Goal: Task Accomplishment & Management: Manage account settings

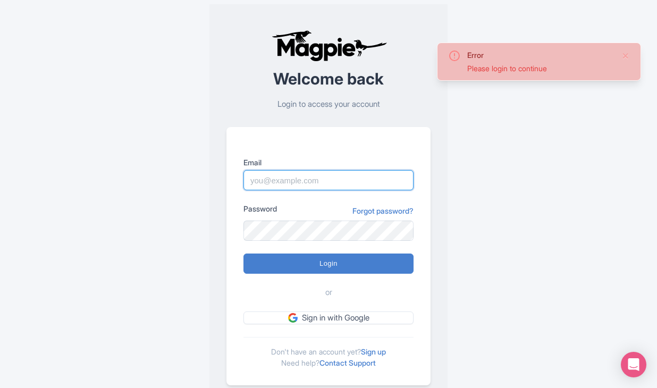
type input "dan.hughes@sportswhereiam.com"
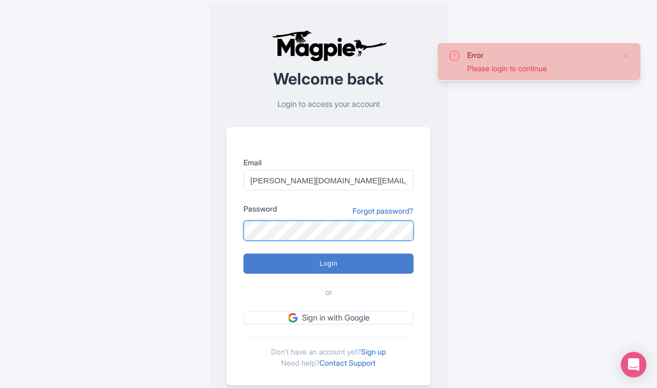
click at [328, 263] on input "Login" at bounding box center [328, 263] width 170 height 20
type input "Logging in..."
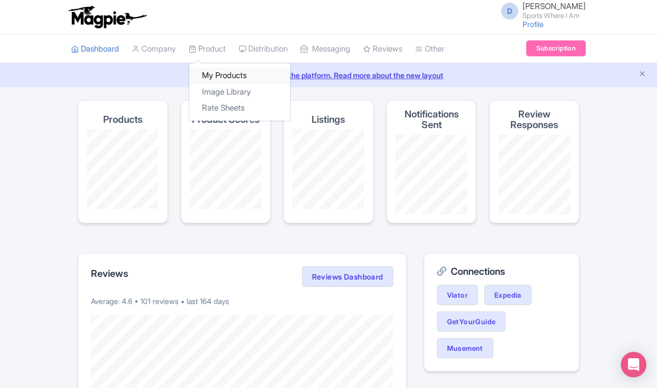
click at [215, 75] on link "My Products" at bounding box center [239, 75] width 101 height 16
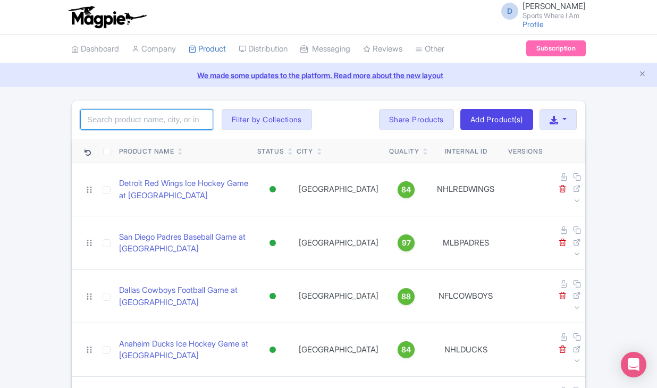
click at [144, 120] on input "search" at bounding box center [146, 119] width 133 height 20
click at [109, 121] on input "search" at bounding box center [146, 119] width 133 height 20
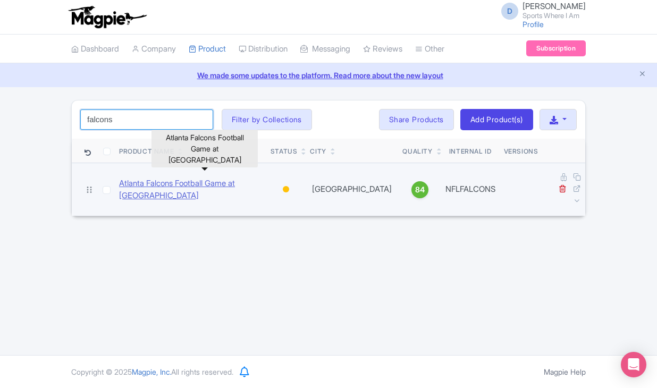
type input "falcons"
click at [130, 188] on link "Atlanta Falcons Football Game at Mercedes Benz Stadium" at bounding box center [190, 189] width 143 height 24
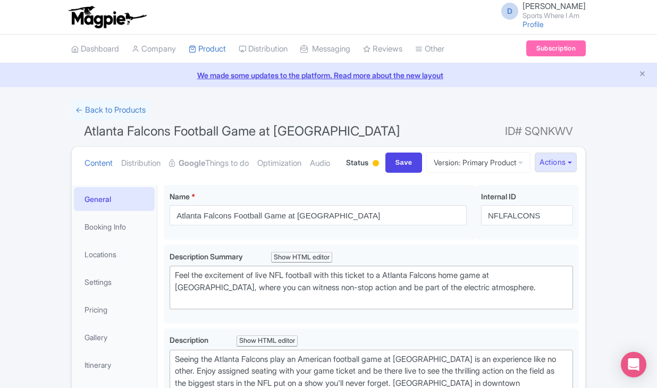
drag, startPoint x: 87, startPoint y: 128, endPoint x: 413, endPoint y: 135, distance: 326.2
click at [400, 135] on span "Atlanta Falcons Football Game at Mercedes Benz Stadium" at bounding box center [242, 130] width 316 height 15
copy span "Atlanta Falcons Football Game at Mercedes Benz Stadium"
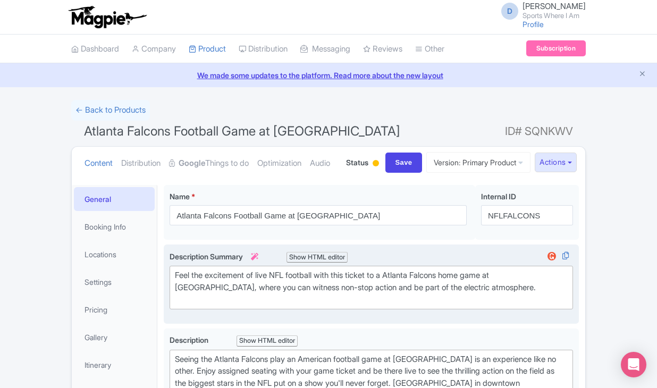
click at [181, 305] on div "Feel the excitement of live NFL football with this ticket to a Atlanta Falcons …" at bounding box center [371, 287] width 393 height 36
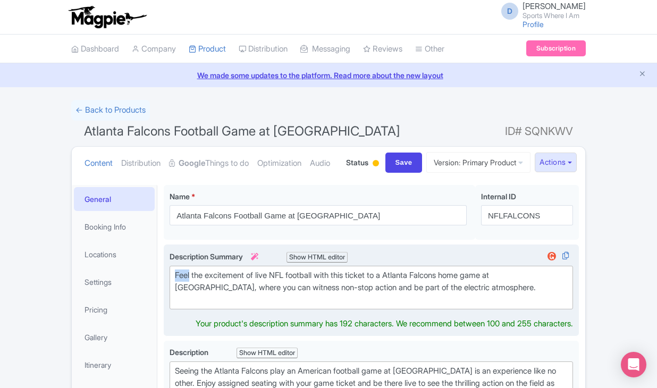
click at [181, 305] on div "Feel the excitement of live NFL football with this ticket to a Atlanta Falcons …" at bounding box center [371, 287] width 393 height 36
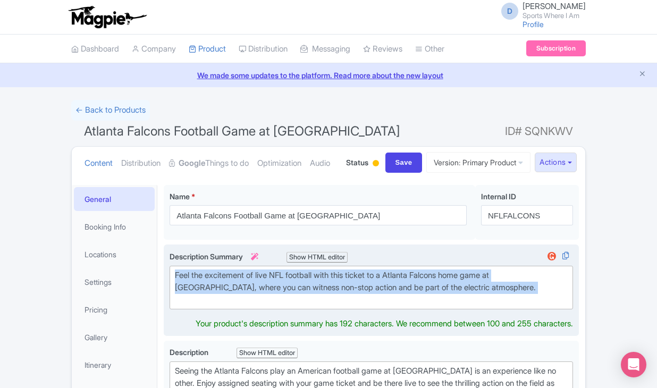
click at [181, 305] on div "Feel the excitement of live NFL football with this ticket to a Atlanta Falcons …" at bounding box center [371, 287] width 393 height 36
type trix-editor "<div>Feel the excitement of live NFL football with this ticket to a Atlanta Fal…"
copy div "Feel the excitement of live NFL football with this ticket to a Atlanta Falcons …"
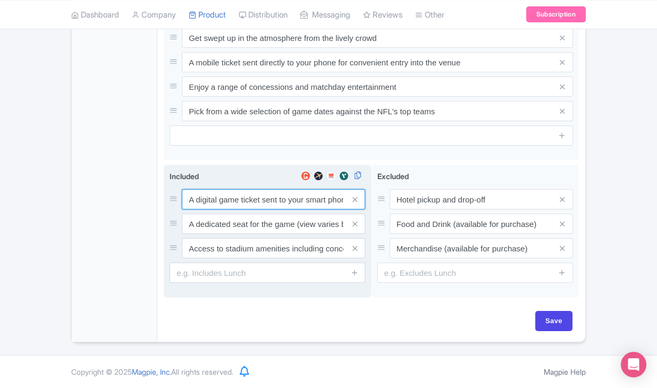
click at [229, 208] on input "A digital game ticket sent to your smart phone" at bounding box center [273, 199] width 183 height 20
click at [229, 208] on input "A digital game ticket sent to your smart phone" at bounding box center [273, 200] width 183 height 20
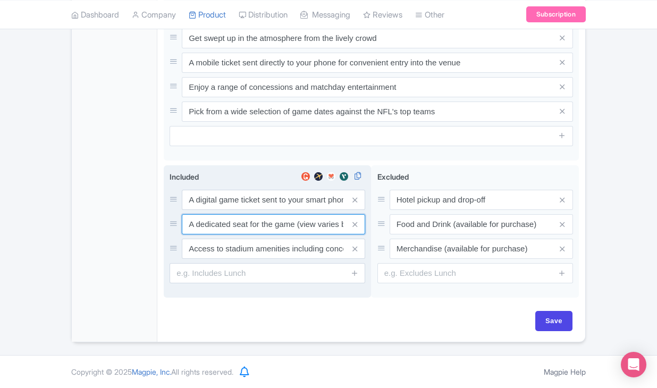
click at [222, 210] on input "A dedicated seat for the game (view varies by seat category)" at bounding box center [273, 200] width 183 height 20
click at [234, 210] on input "Access to stadium amenities including concessions and matchday activations" at bounding box center [273, 200] width 183 height 20
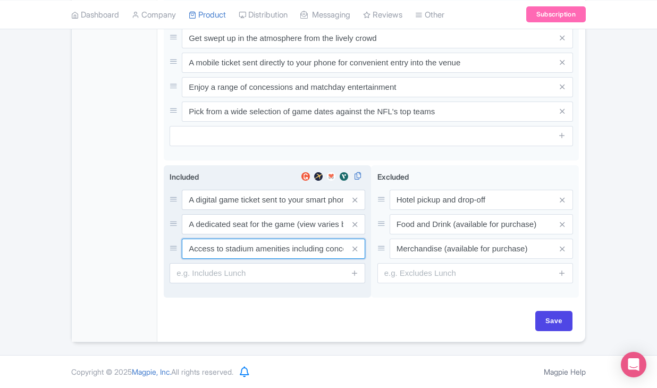
click at [234, 210] on input "Access to stadium amenities including concessions and matchday activations" at bounding box center [273, 200] width 183 height 20
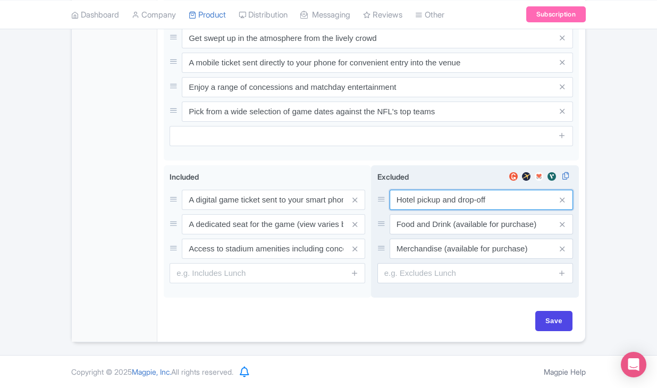
click at [415, 199] on input "Hotel pickup and drop-off" at bounding box center [480, 200] width 183 height 20
click at [426, 235] on div "Hotel pickup and drop-off Food and Drink (available for purchase) Merchandise (…" at bounding box center [474, 224] width 195 height 69
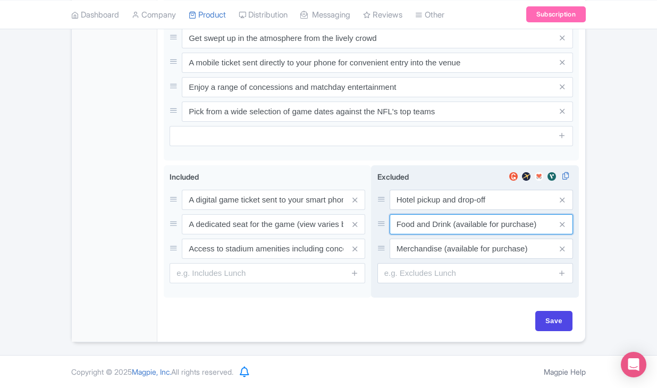
click at [427, 210] on input "Food and Drink (available for purchase)" at bounding box center [480, 200] width 183 height 20
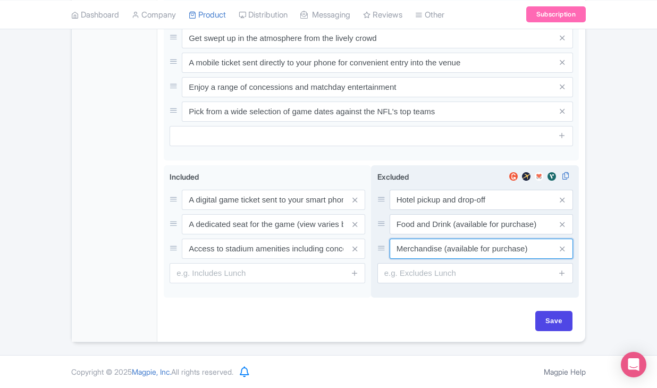
click at [411, 210] on input "Merchandise (available for purchase)" at bounding box center [480, 200] width 183 height 20
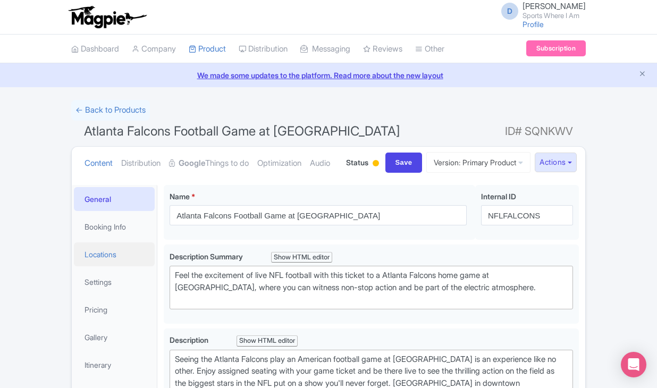
scroll to position [0, 0]
click at [125, 239] on link "Booking Info" at bounding box center [114, 227] width 81 height 24
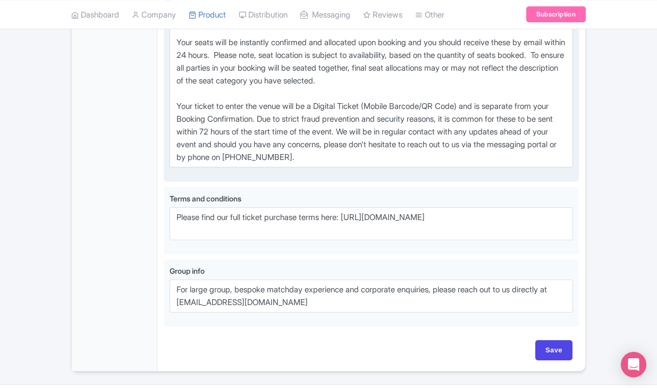
scroll to position [772, 0]
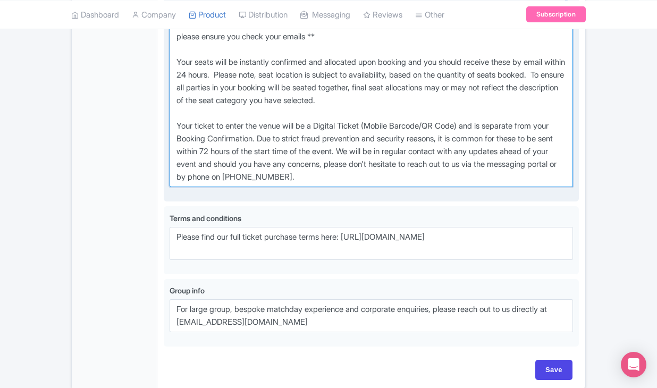
drag, startPoint x: 175, startPoint y: 61, endPoint x: 399, endPoint y: 226, distance: 278.9
click at [399, 195] on div "Voucher info i" at bounding box center [370, 97] width 403 height 196
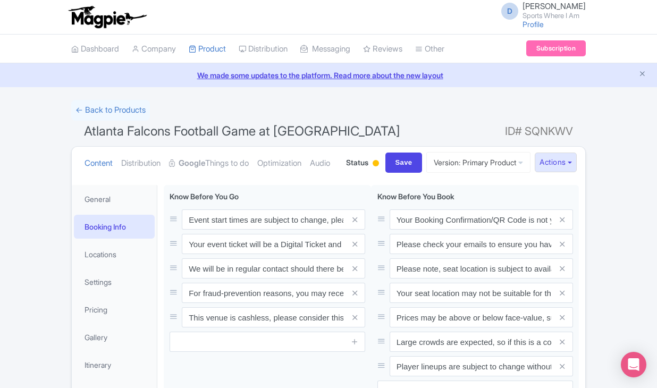
scroll to position [0, 0]
click at [108, 107] on link "← Back to Products" at bounding box center [110, 110] width 79 height 21
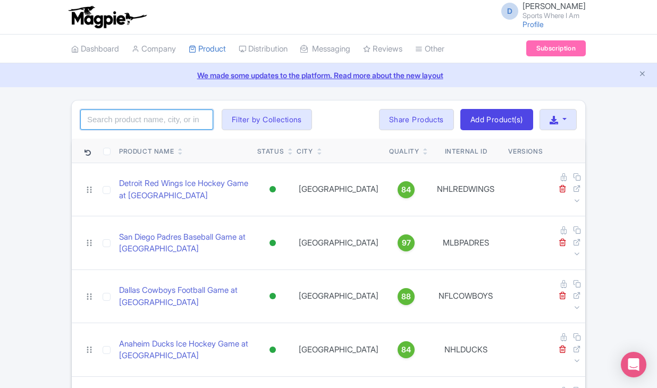
click at [112, 115] on input "search" at bounding box center [146, 119] width 133 height 20
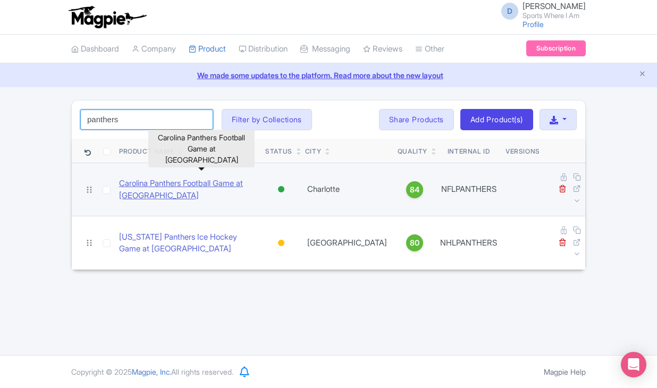
type input "panthers"
click at [143, 180] on link "Carolina Panthers Football Game at [GEOGRAPHIC_DATA]" at bounding box center [188, 189] width 138 height 24
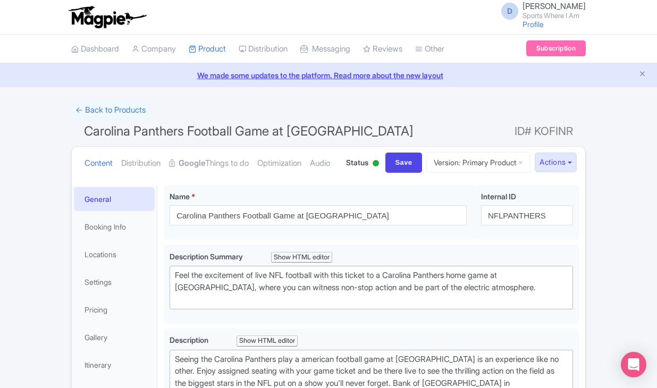
drag, startPoint x: 84, startPoint y: 130, endPoint x: 437, endPoint y: 137, distance: 352.2
click at [437, 137] on h1 "Carolina Panthers Football Game at Bank of America Stadium ID# KOFINR" at bounding box center [328, 133] width 514 height 25
copy span "Carolina Panthers Football Game at Bank of America Stadium"
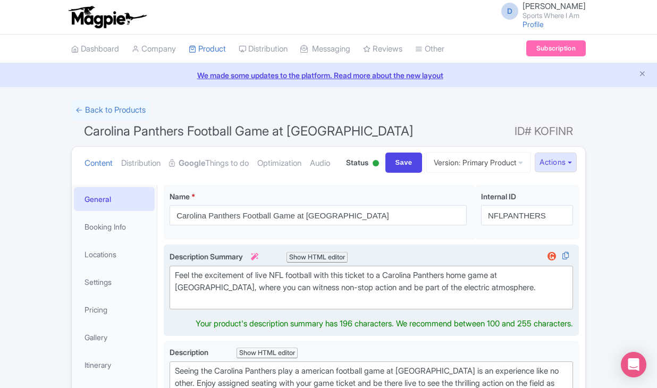
click at [227, 308] on trix-editor "Feel the excitement of live NFL football with this ticket to a Carolina Panther…" at bounding box center [370, 288] width 403 height 44
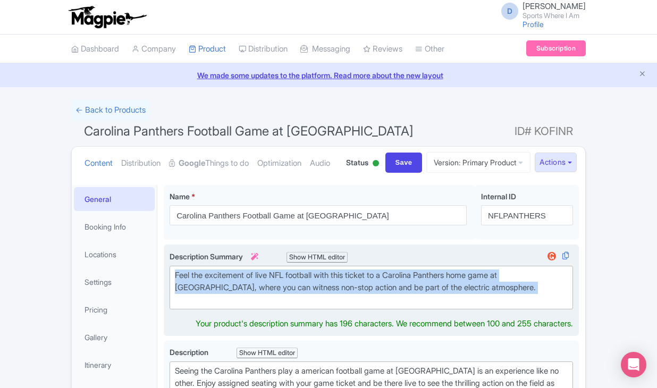
click at [227, 308] on trix-editor "Feel the excitement of live NFL football with this ticket to a Carolina Panther…" at bounding box center [370, 288] width 403 height 44
type trix-editor "<div>Feel the excitement of live NFL football with this ticket to a Carolina Pa…"
copy div "Feel the excitement of live NFL football with this ticket to a Carolina Panther…"
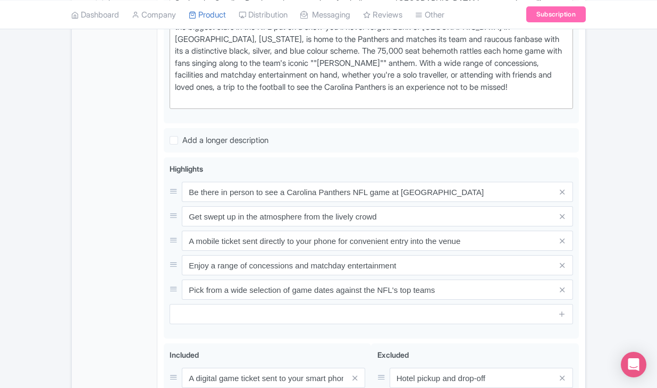
scroll to position [505, 0]
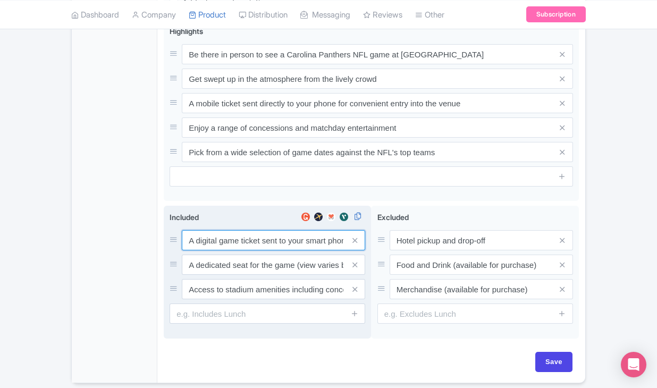
click at [208, 286] on div "A digital game ticket sent to your smart phone A dedicated seat for the game (v…" at bounding box center [266, 264] width 195 height 69
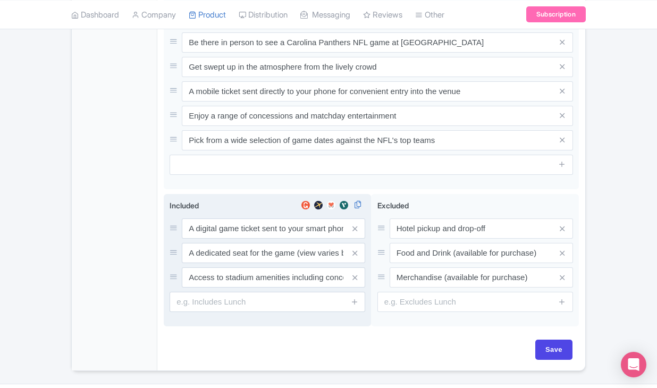
click at [208, 286] on div "A digital game ticket sent to your smart phone A dedicated seat for the game (v…" at bounding box center [266, 252] width 195 height 69
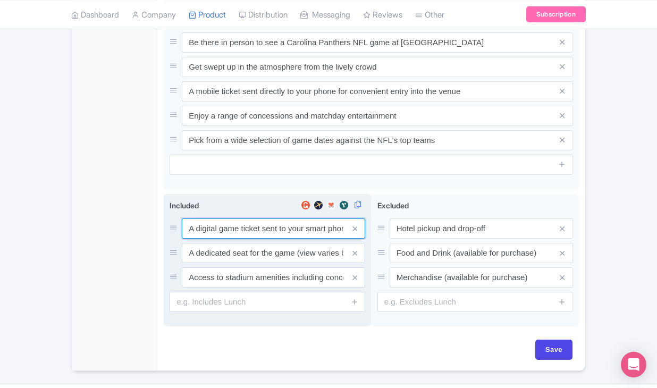
click at [211, 239] on input "A digital game ticket sent to your smart phone" at bounding box center [273, 228] width 183 height 20
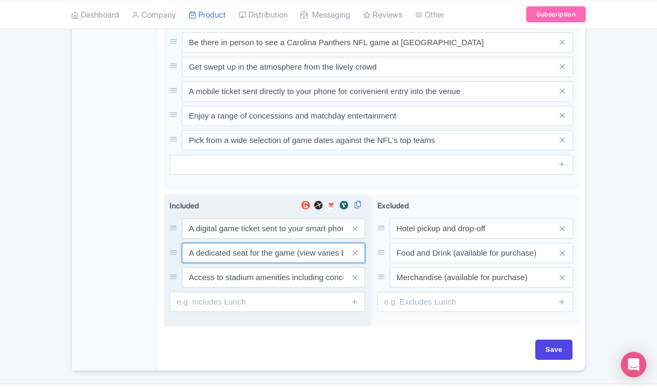
click at [224, 239] on input "A dedicated seat for the game (view varies by seat category)" at bounding box center [273, 228] width 183 height 20
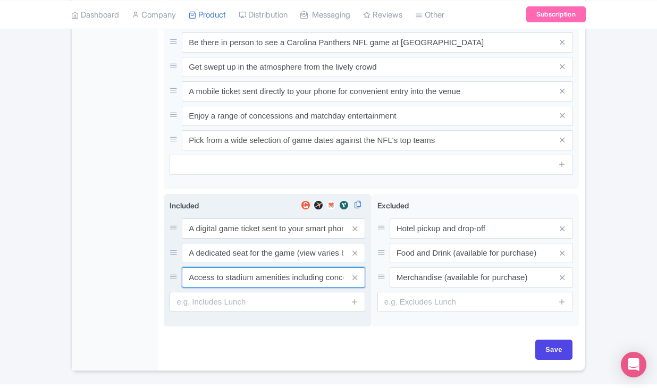
click at [243, 239] on input "Access to stadium amenities including concessions and matchday activations" at bounding box center [273, 228] width 183 height 20
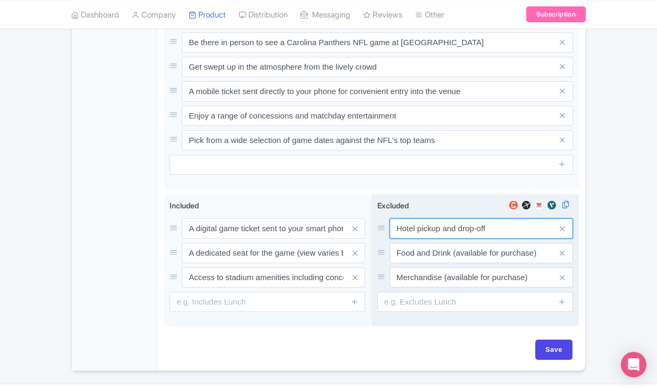
click at [449, 239] on input "Hotel pickup and drop-off" at bounding box center [480, 228] width 183 height 20
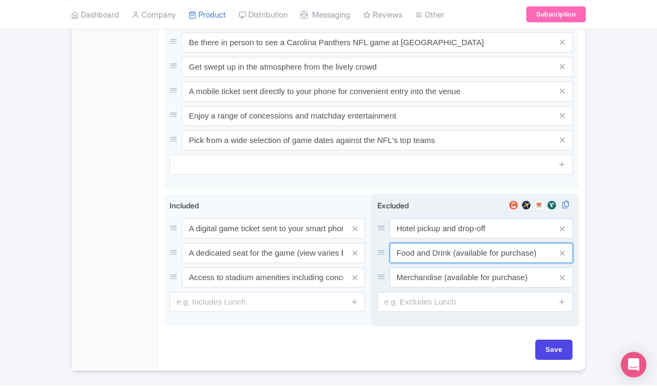
click at [425, 239] on input "Food and Drink (available for purchase)" at bounding box center [480, 228] width 183 height 20
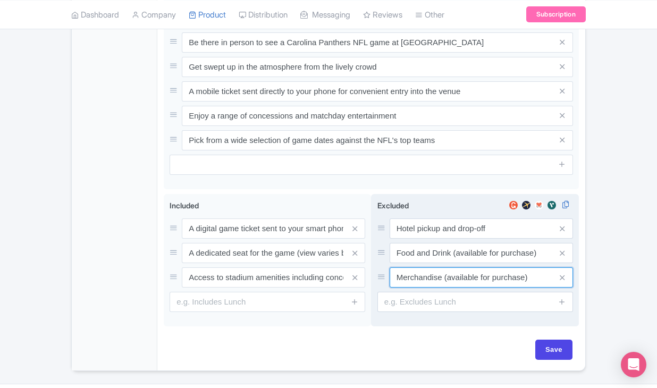
click at [420, 239] on input "Merchandise (available for purchase)" at bounding box center [480, 228] width 183 height 20
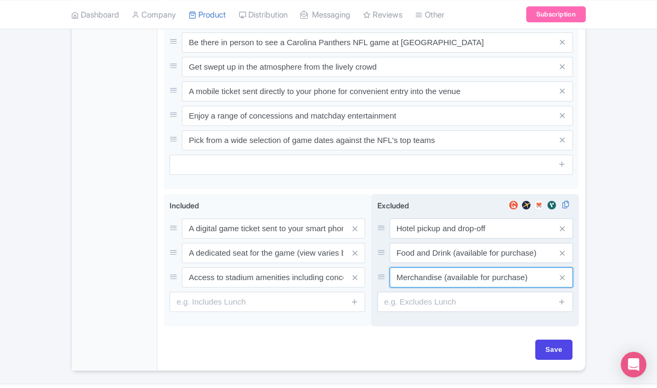
click at [420, 239] on input "Merchandise (available for purchase)" at bounding box center [480, 228] width 183 height 20
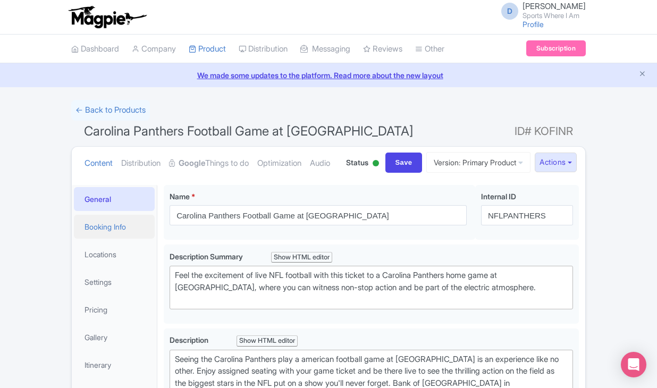
scroll to position [0, 0]
click at [131, 239] on link "Booking Info" at bounding box center [114, 227] width 81 height 24
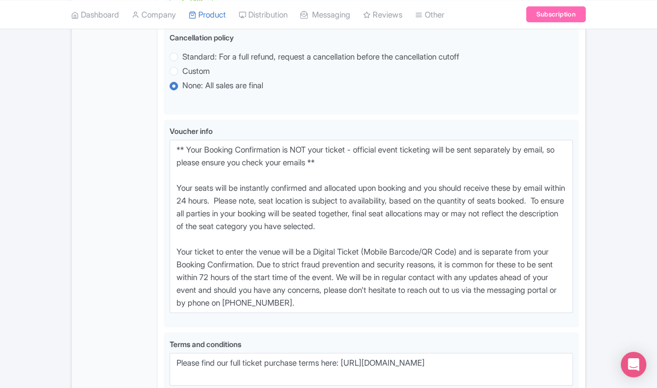
scroll to position [653, 0]
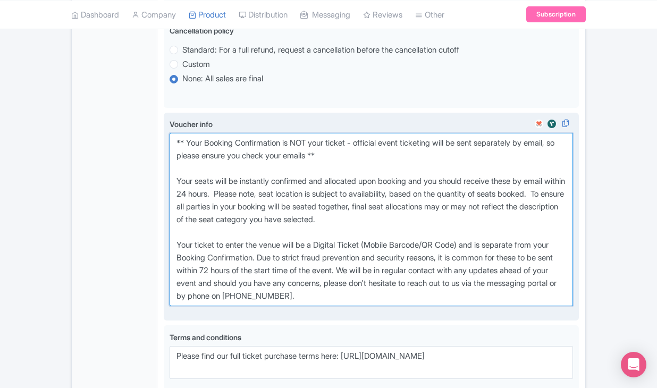
drag, startPoint x: 174, startPoint y: 178, endPoint x: 402, endPoint y: 336, distance: 276.7
click at [402, 306] on textarea "** Your Booking Confirmation is NOT your ticket - official event ticketing will…" at bounding box center [370, 219] width 403 height 173
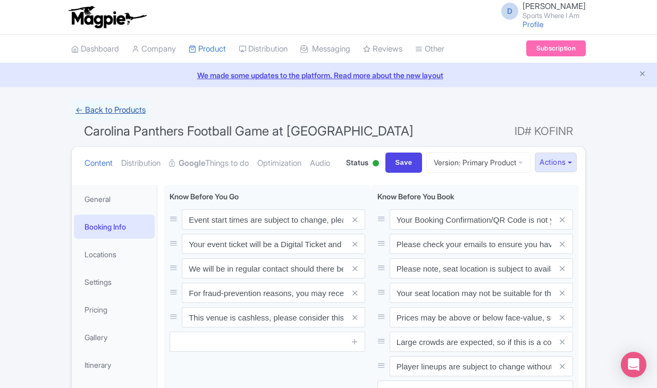
scroll to position [0, 0]
click at [103, 107] on link "← Back to Products" at bounding box center [110, 110] width 79 height 21
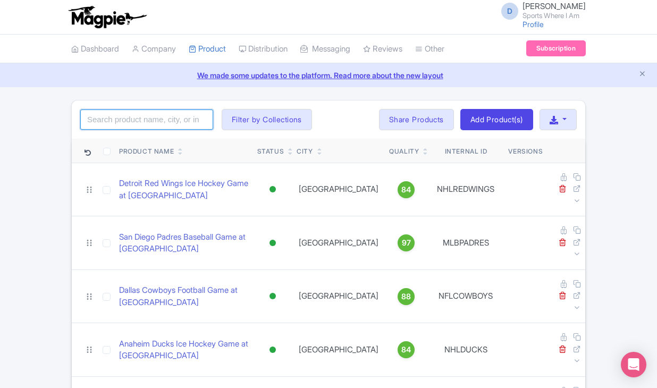
click at [112, 121] on input "search" at bounding box center [146, 119] width 133 height 20
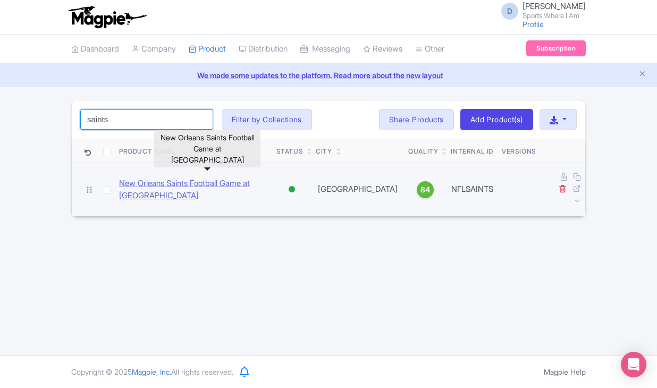
type input "saints"
click at [132, 177] on link "New Orleans Saints Football Game at [GEOGRAPHIC_DATA]" at bounding box center [193, 189] width 149 height 24
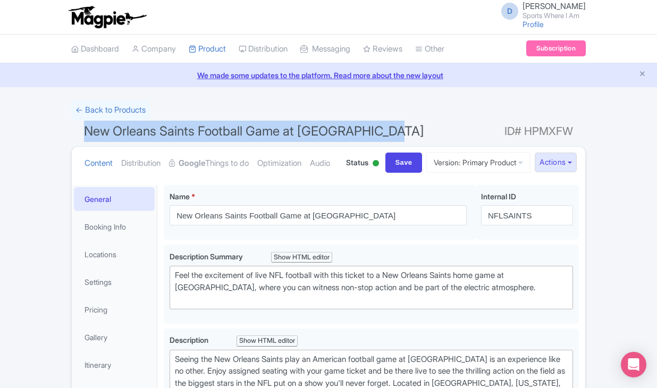
drag, startPoint x: 83, startPoint y: 130, endPoint x: 395, endPoint y: 129, distance: 311.8
click at [395, 129] on h1 "New Orleans Saints Football Game at [GEOGRAPHIC_DATA] ID# HPMXFW" at bounding box center [328, 133] width 514 height 25
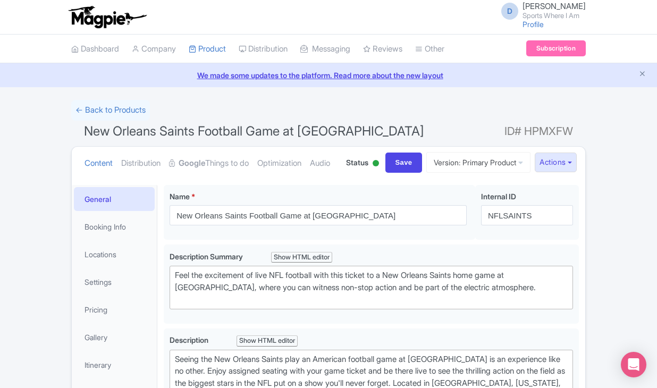
click at [431, 130] on h1 "New Orleans Saints Football Game at [GEOGRAPHIC_DATA] ID# HPMXFW" at bounding box center [328, 133] width 514 height 25
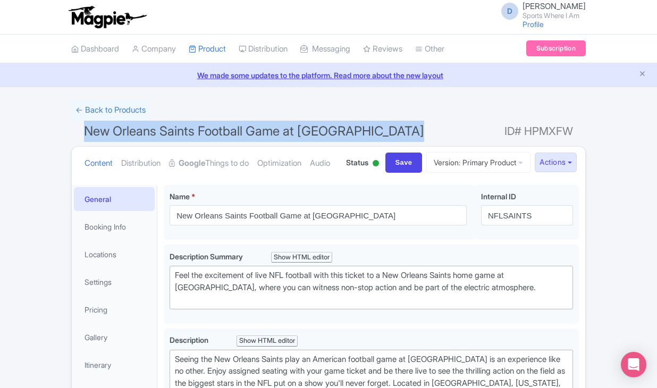
drag, startPoint x: 416, startPoint y: 128, endPoint x: 65, endPoint y: 123, distance: 351.1
copy span "New Orleans Saints Football Game at [GEOGRAPHIC_DATA]"
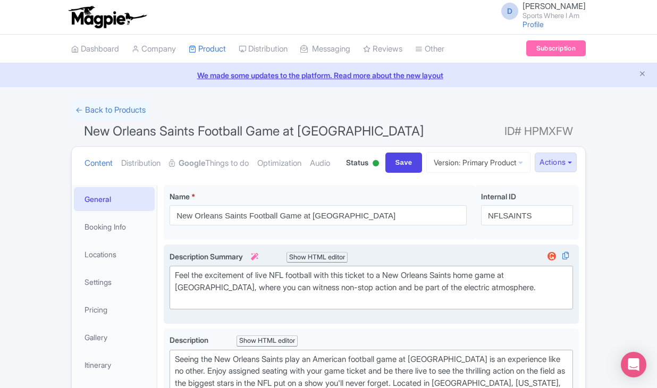
click at [218, 305] on div "Feel the excitement of live NFL football with this ticket to a New Orleans Sain…" at bounding box center [371, 287] width 393 height 36
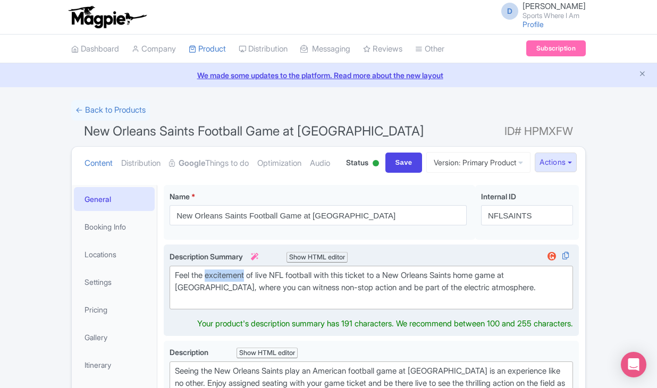
click at [218, 305] on div "Feel the excitement of live NFL football with this ticket to a New Orleans Sain…" at bounding box center [371, 287] width 393 height 36
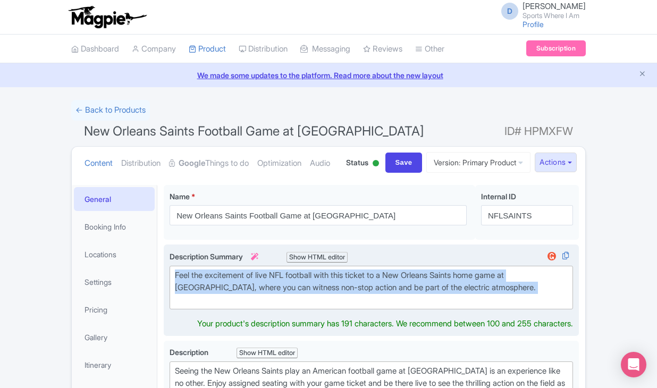
click at [218, 305] on div "Feel the excitement of live NFL football with this ticket to a New Orleans Sain…" at bounding box center [371, 287] width 393 height 36
type trix-editor "<div>Feel the excitement of live NFL football with this ticket to a New Orleans…"
copy div "Feel the excitement of live NFL football with this ticket to a New Orleans Sain…"
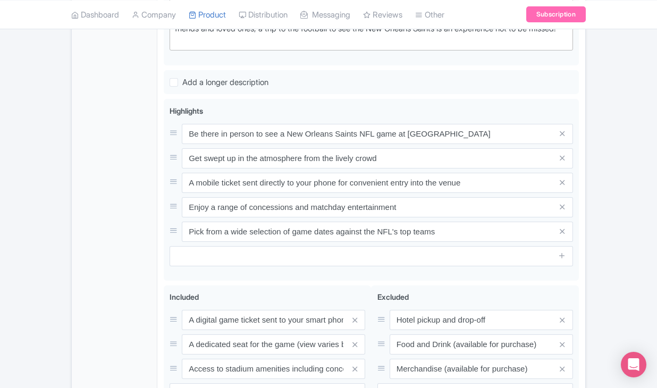
scroll to position [604, 0]
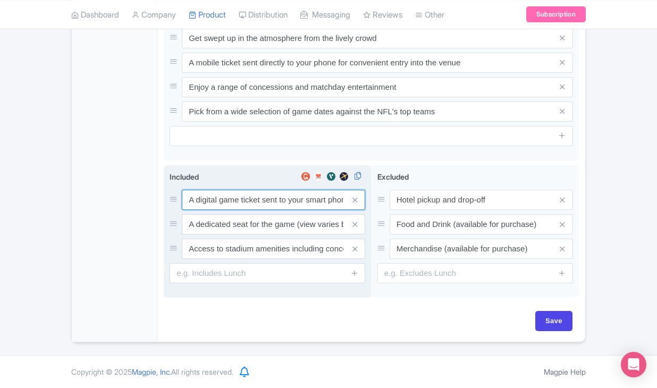
click at [208, 198] on input "A digital game ticket sent to your smart phone" at bounding box center [273, 200] width 183 height 20
click at [208, 198] on input "A digital game ticket sent to your smart phone" at bounding box center [273, 199] width 183 height 20
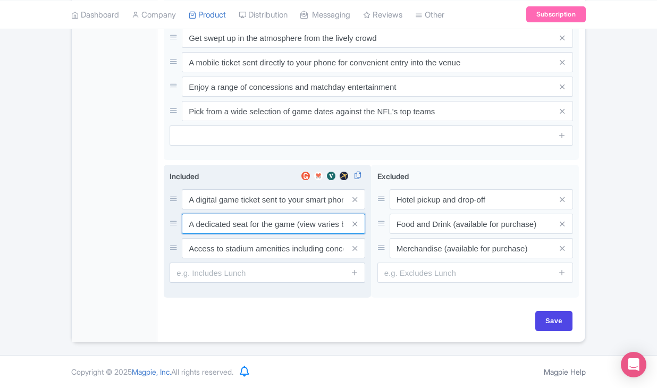
click at [236, 209] on input "A dedicated seat for the game (view varies by seat category)" at bounding box center [273, 199] width 183 height 20
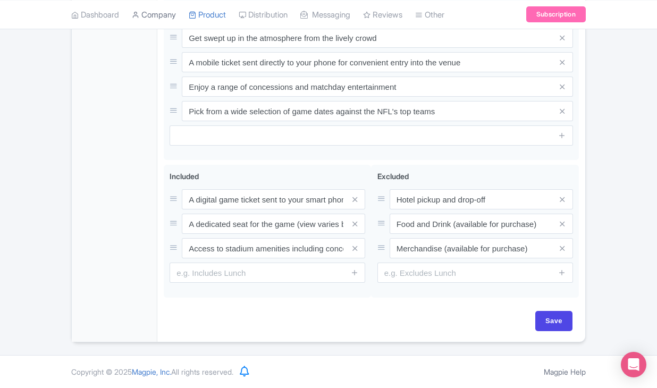
click at [156, 1] on link "Company" at bounding box center [154, 14] width 44 height 29
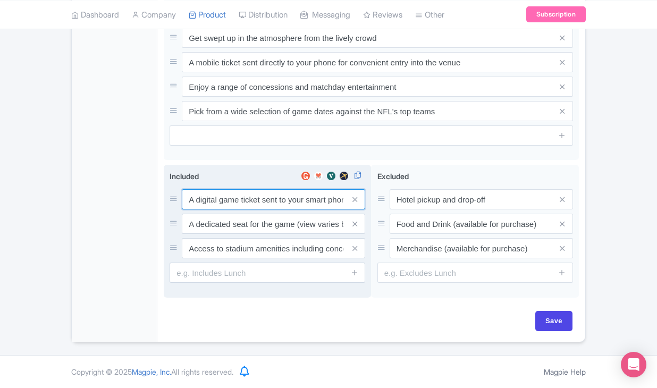
click at [262, 190] on input "A digital game ticket sent to your smart phone" at bounding box center [273, 199] width 183 height 20
click at [260, 200] on input "A digital game ticket sent to your smart phone" at bounding box center [273, 199] width 183 height 20
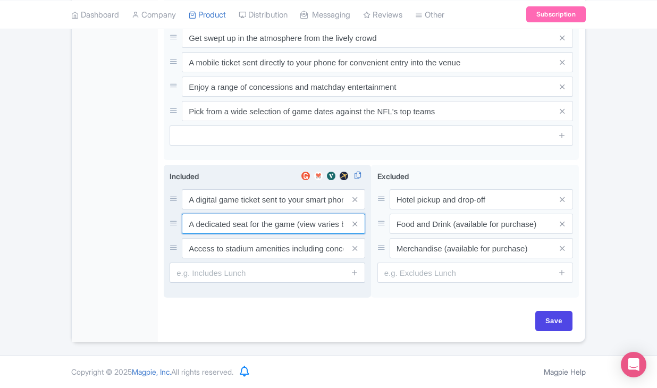
click at [215, 209] on input "A dedicated seat for the game (view varies by seat category)" at bounding box center [273, 199] width 183 height 20
click at [249, 209] on input "Access to stadium amenities including concessions and matchday activations" at bounding box center [273, 199] width 183 height 20
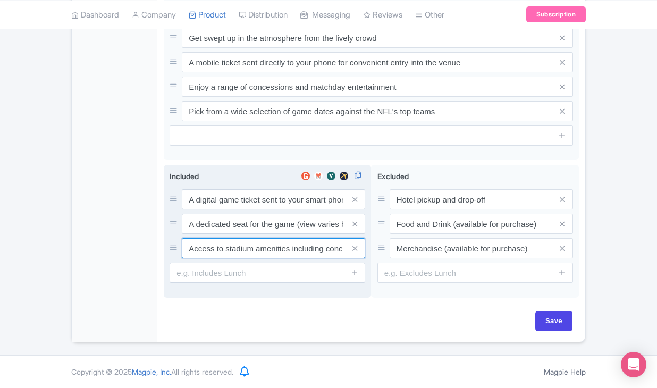
click at [249, 209] on input "Access to stadium amenities including concessions and matchday activations" at bounding box center [273, 199] width 183 height 20
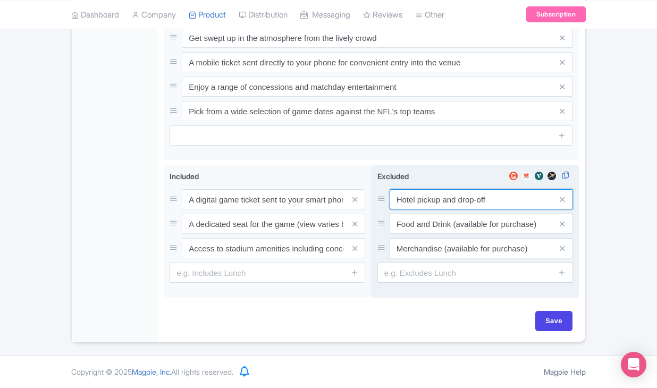
click at [435, 202] on input "Hotel pickup and drop-off" at bounding box center [480, 199] width 183 height 20
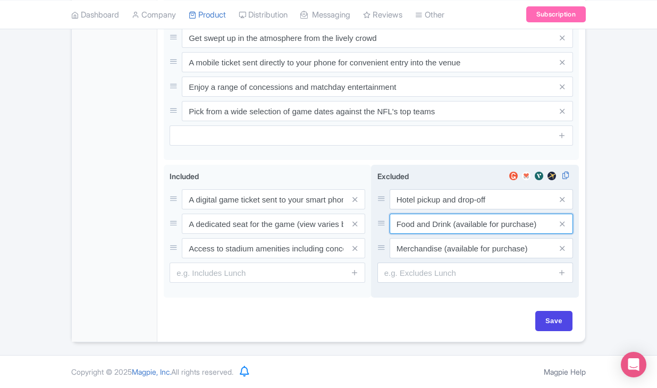
click at [413, 209] on input "Food and Drink (available for purchase)" at bounding box center [480, 199] width 183 height 20
click at [459, 209] on input "Merchandise (available for purchase)" at bounding box center [480, 199] width 183 height 20
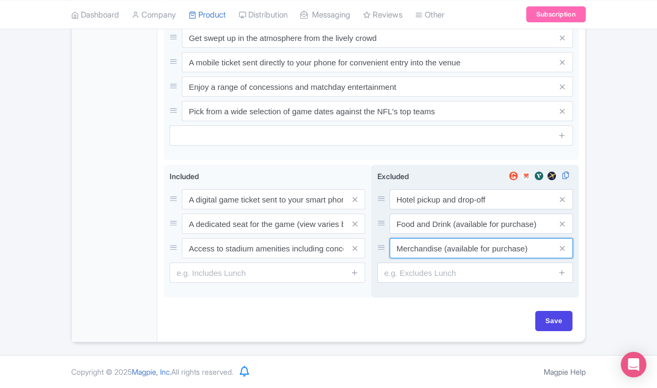
click at [459, 209] on input "Merchandise (available for purchase)" at bounding box center [480, 199] width 183 height 20
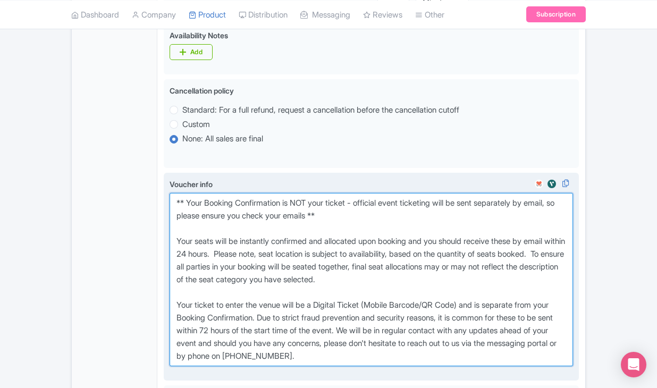
drag, startPoint x: 175, startPoint y: 75, endPoint x: 400, endPoint y: 234, distance: 275.2
click at [400, 234] on textarea "** Your Booking Confirmation is NOT your ticket - official event ticketing will…" at bounding box center [370, 279] width 403 height 173
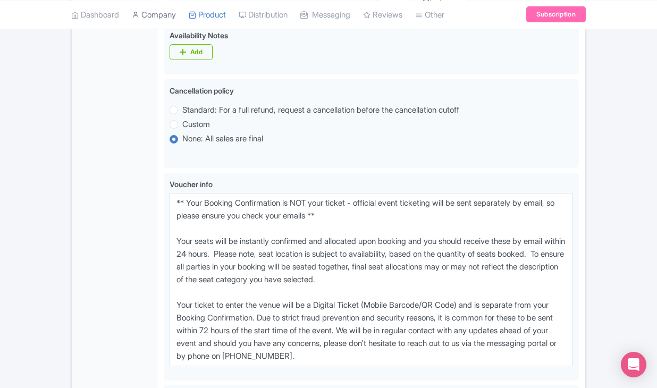
click at [163, 1] on link "Company" at bounding box center [154, 14] width 44 height 29
